Goal: Communication & Community: Answer question/provide support

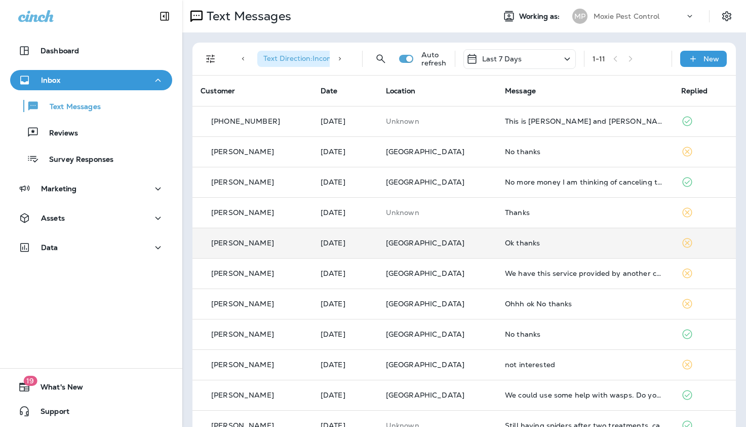
click at [227, 232] on td "[PERSON_NAME]" at bounding box center [252, 242] width 120 height 30
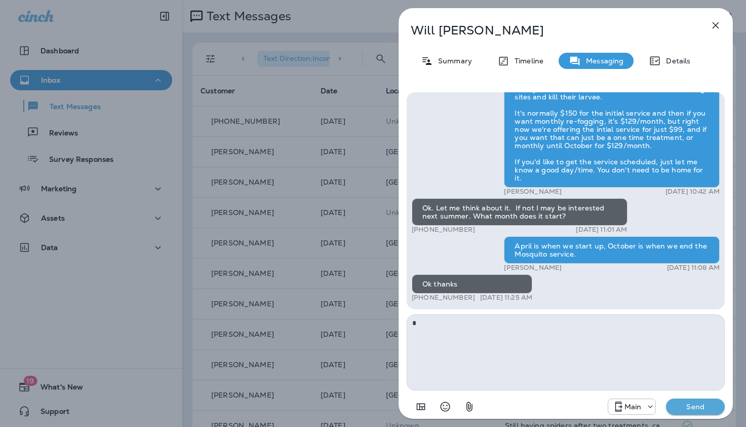
click at [716, 24] on icon "button" at bounding box center [716, 25] width 7 height 7
